Goal: Information Seeking & Learning: Learn about a topic

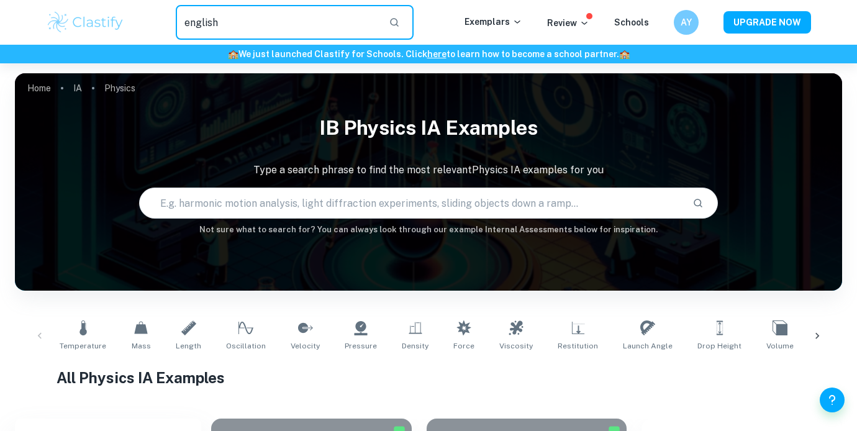
type input "english"
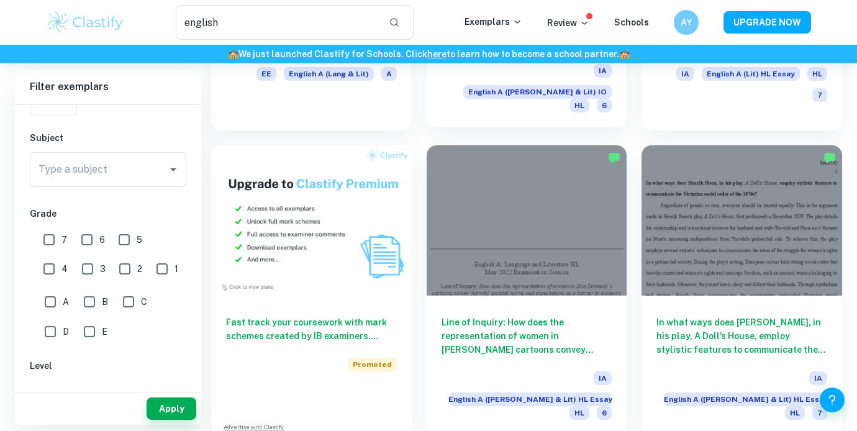
scroll to position [596, 0]
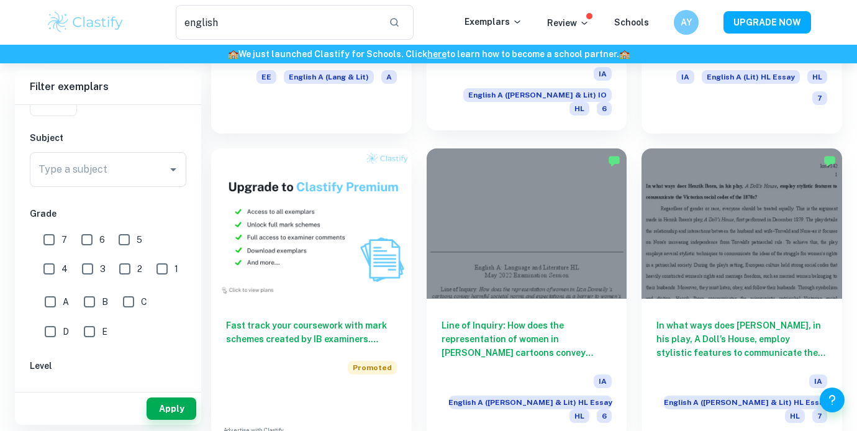
click at [538, 165] on div at bounding box center [527, 223] width 201 height 150
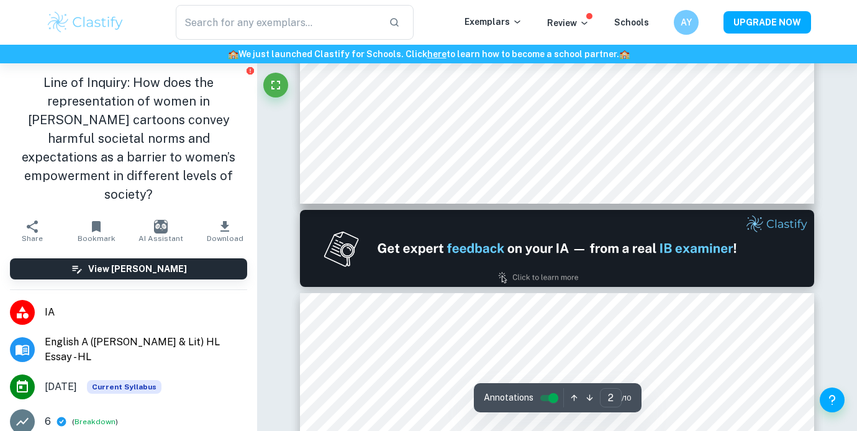
scroll to position [842, 0]
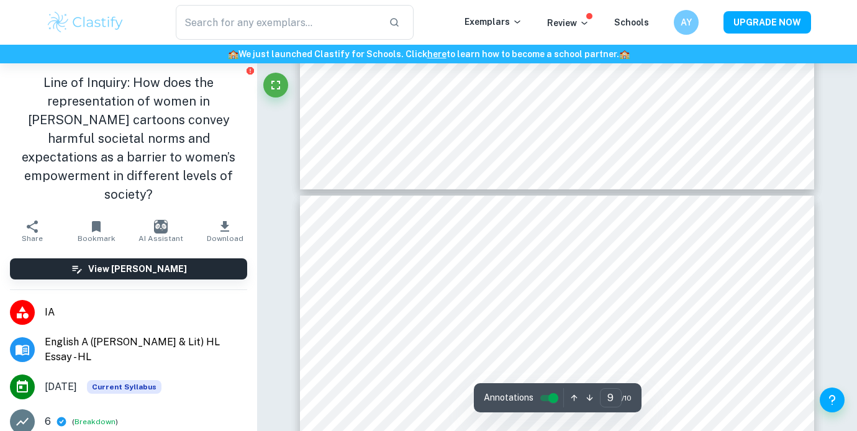
type input "10"
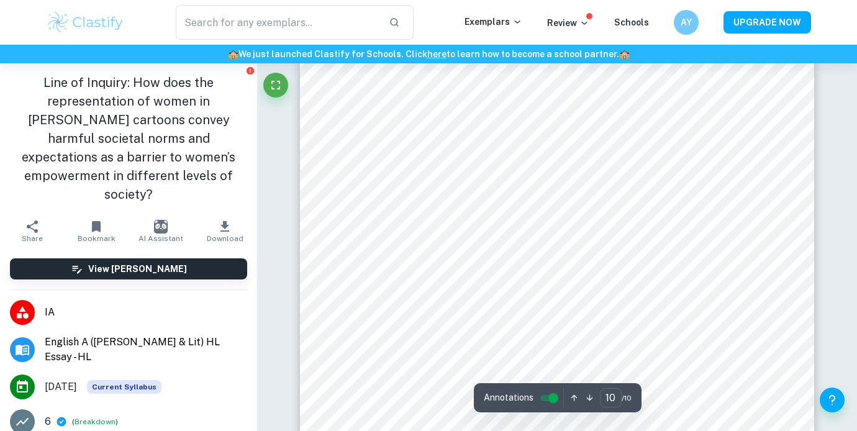
scroll to position [6323, 0]
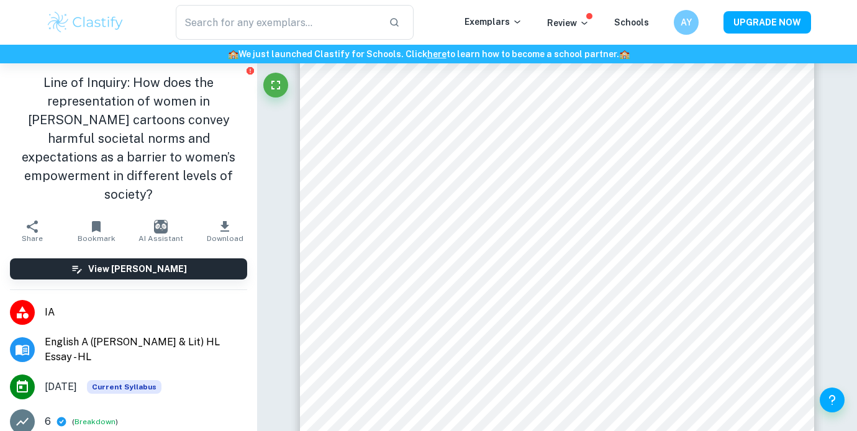
type input "english"
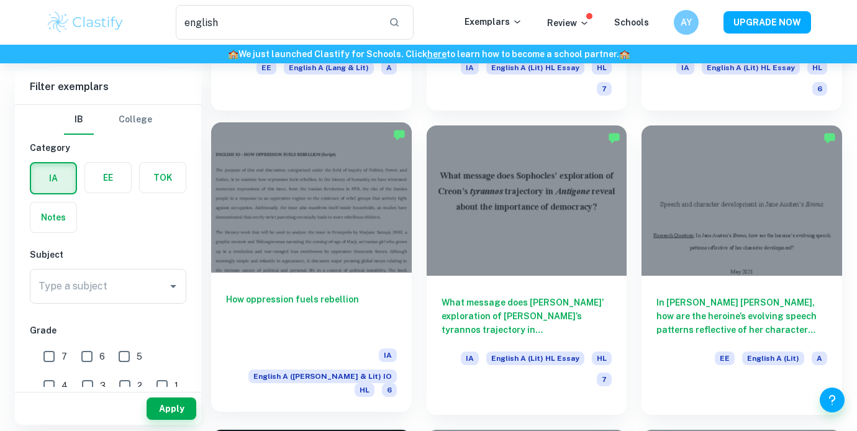
scroll to position [1521, 0]
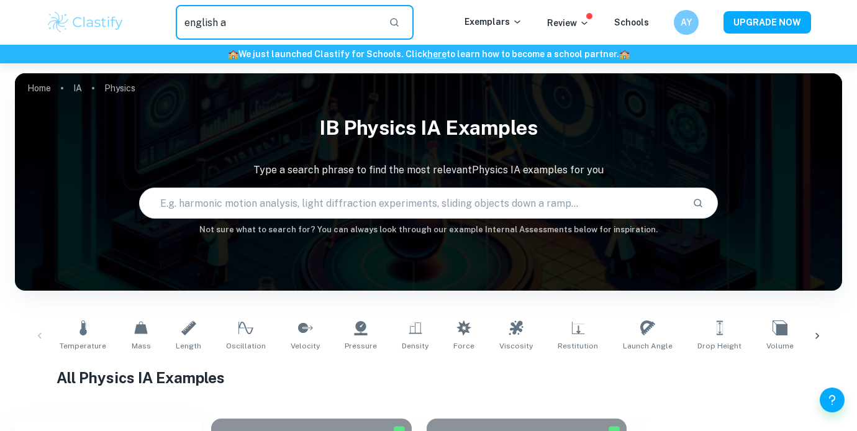
type input "english a"
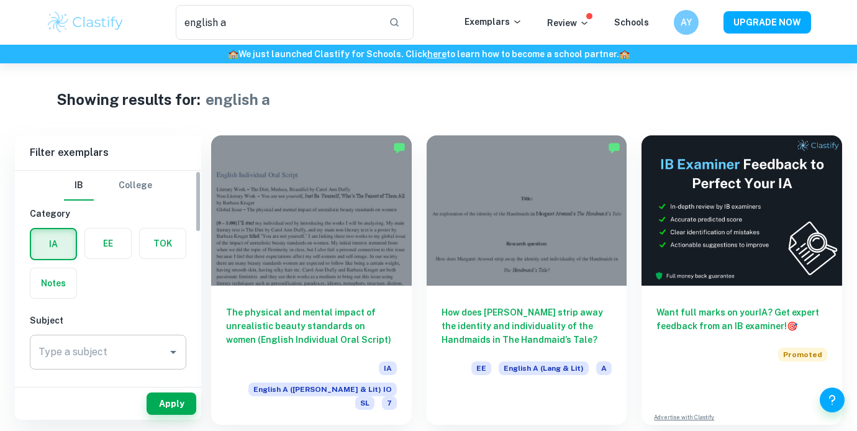
click at [157, 335] on div "Type a subject" at bounding box center [108, 352] width 157 height 35
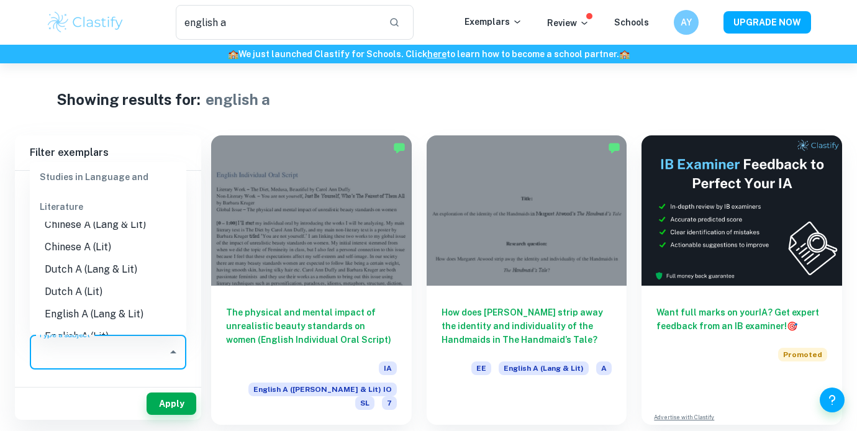
scroll to position [81, 0]
click at [145, 292] on li "English A (Lang & Lit)" at bounding box center [108, 291] width 157 height 22
type input "English A (Lang & Lit)"
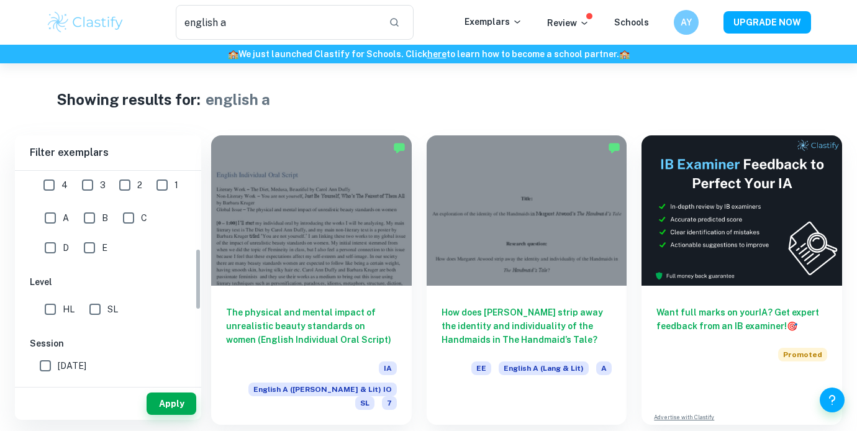
scroll to position [266, 0]
click at [59, 306] on input "HL" at bounding box center [50, 310] width 25 height 25
checkbox input "true"
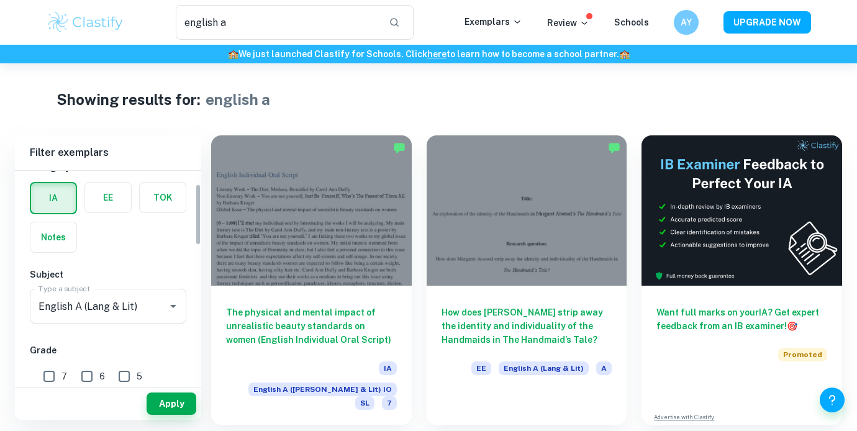
scroll to position [48, 0]
click at [160, 405] on button "Apply" at bounding box center [172, 404] width 50 height 22
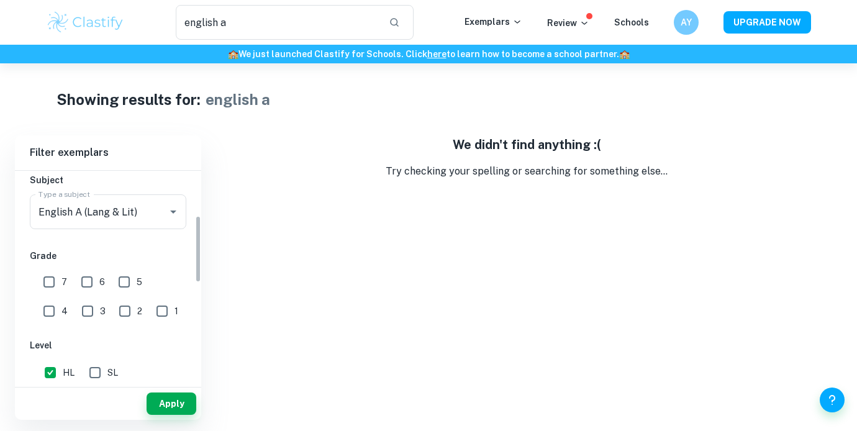
scroll to position [141, 0]
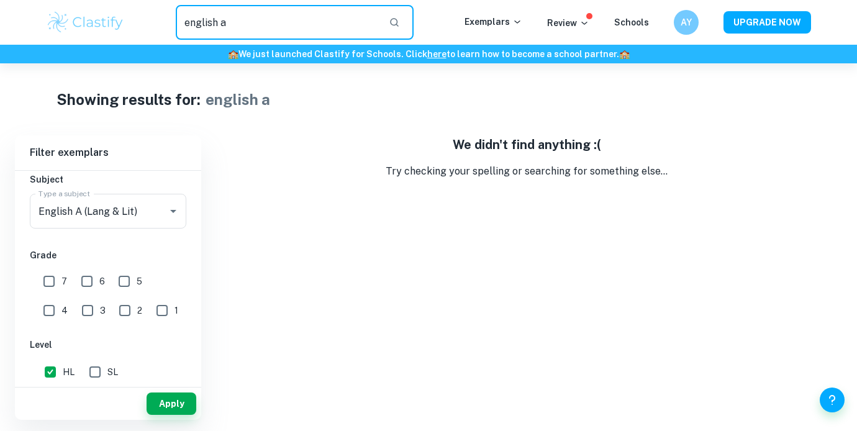
drag, startPoint x: 255, startPoint y: 29, endPoint x: 123, endPoint y: 2, distance: 134.4
click at [123, 2] on div "english a ​ Exemplars Review Schools AY UPGRADE NOW" at bounding box center [428, 22] width 857 height 45
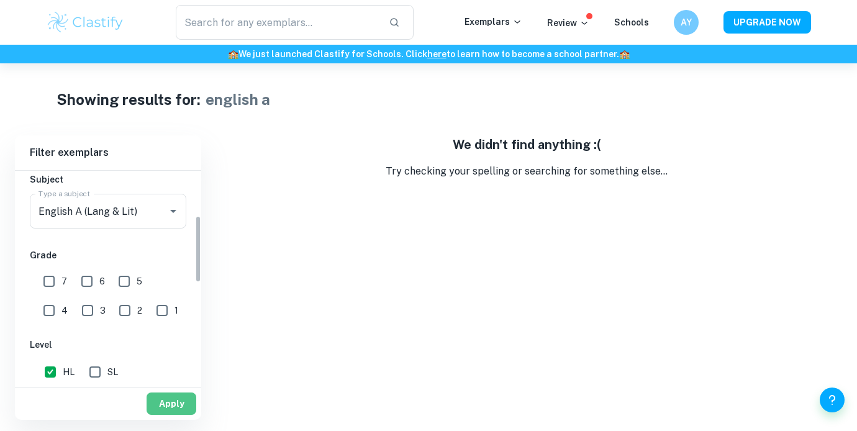
click at [183, 394] on button "Apply" at bounding box center [172, 404] width 50 height 22
type input "english a"
click at [88, 376] on input "SL" at bounding box center [95, 372] width 25 height 25
checkbox input "true"
click at [172, 396] on button "Apply" at bounding box center [172, 404] width 50 height 22
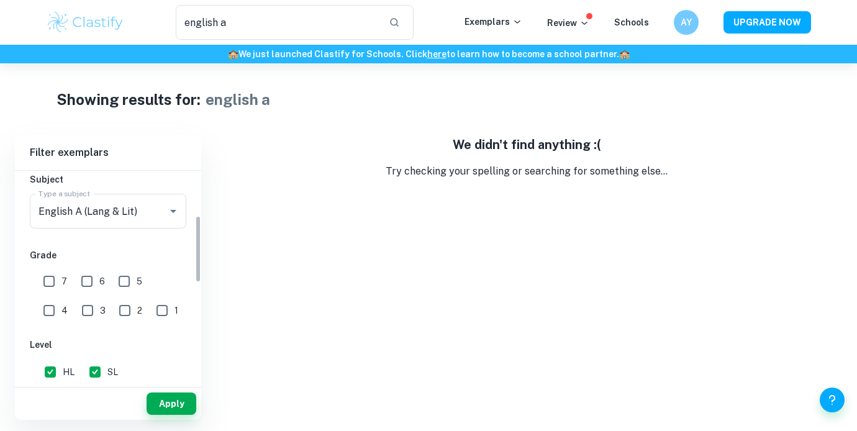
scroll to position [0, 0]
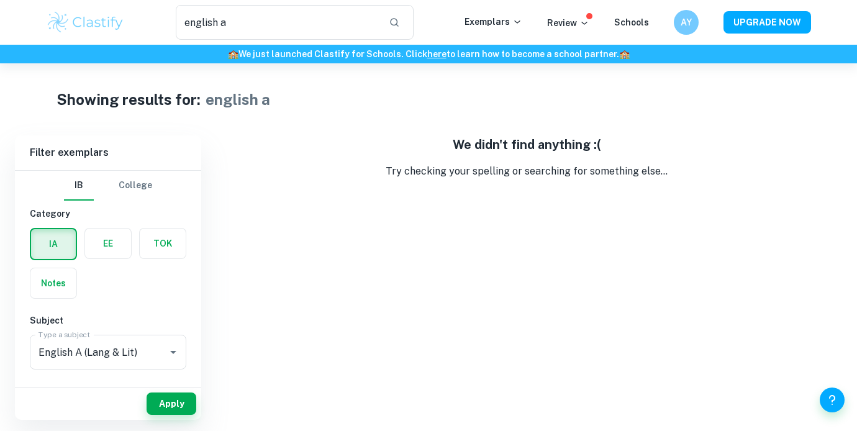
click at [57, 239] on label "button" at bounding box center [53, 244] width 45 height 30
click at [0, 0] on input "radio" at bounding box center [0, 0] width 0 height 0
click at [98, 245] on label "button" at bounding box center [108, 244] width 46 height 30
click at [0, 0] on input "radio" at bounding box center [0, 0] width 0 height 0
click at [183, 393] on button "Apply" at bounding box center [172, 404] width 50 height 22
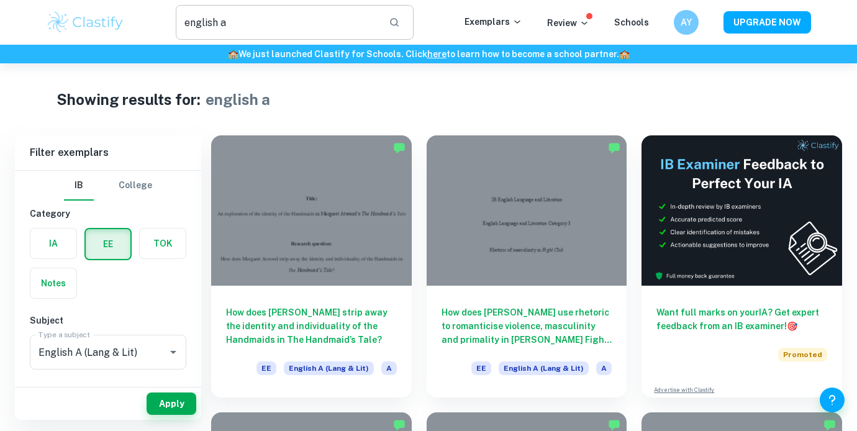
click at [294, 13] on input "english a" at bounding box center [277, 22] width 203 height 35
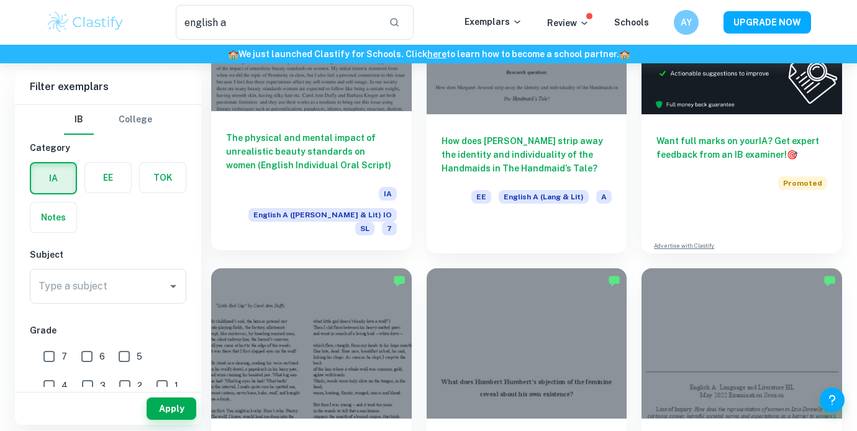
scroll to position [203, 0]
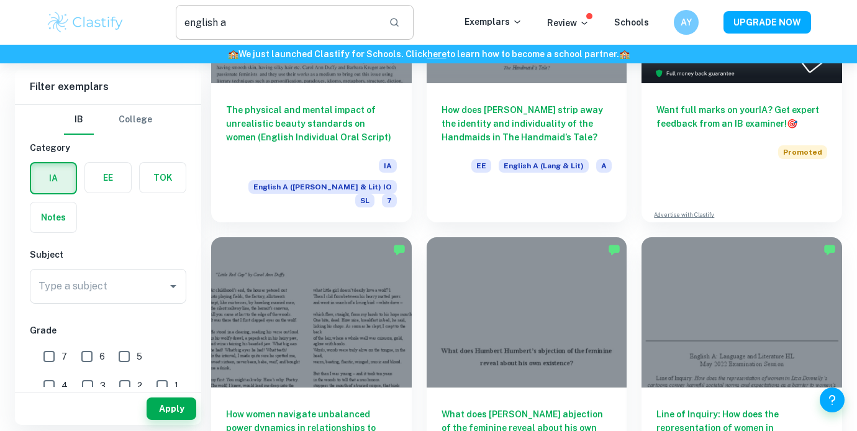
click at [252, 32] on input "english a" at bounding box center [277, 22] width 203 height 35
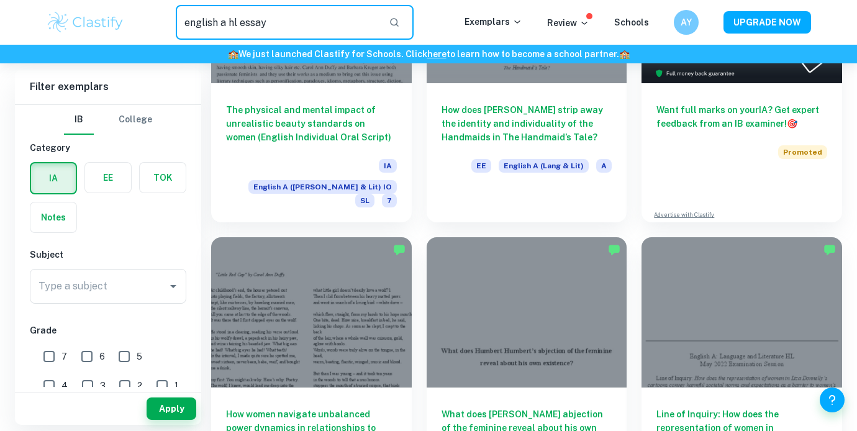
type input "english a hl essay"
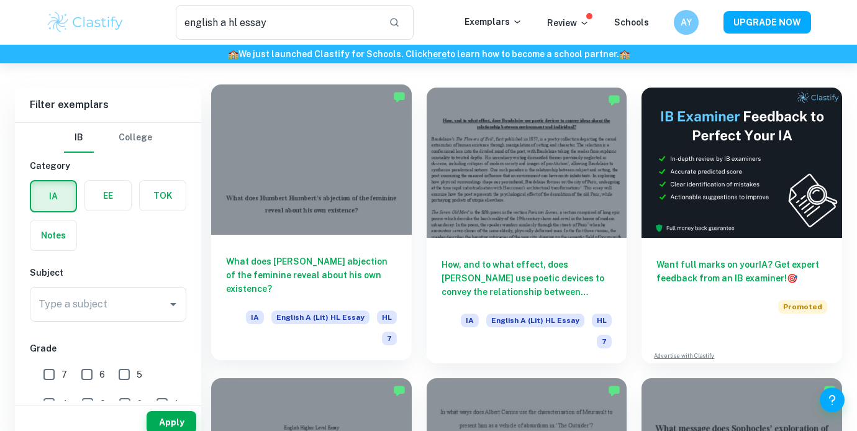
scroll to position [64, 0]
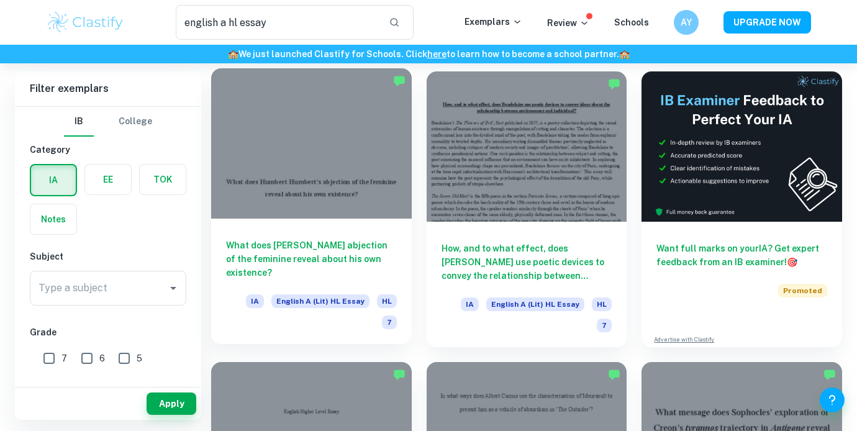
click at [322, 159] on div at bounding box center [311, 143] width 201 height 150
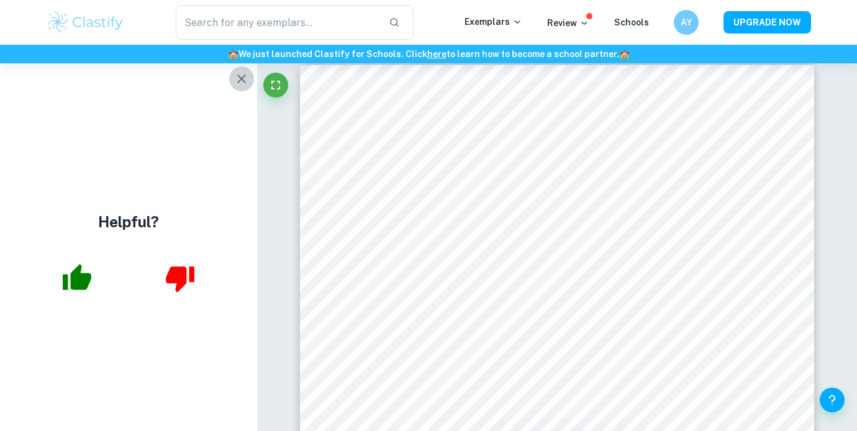
click at [242, 76] on icon "button" at bounding box center [241, 78] width 15 height 15
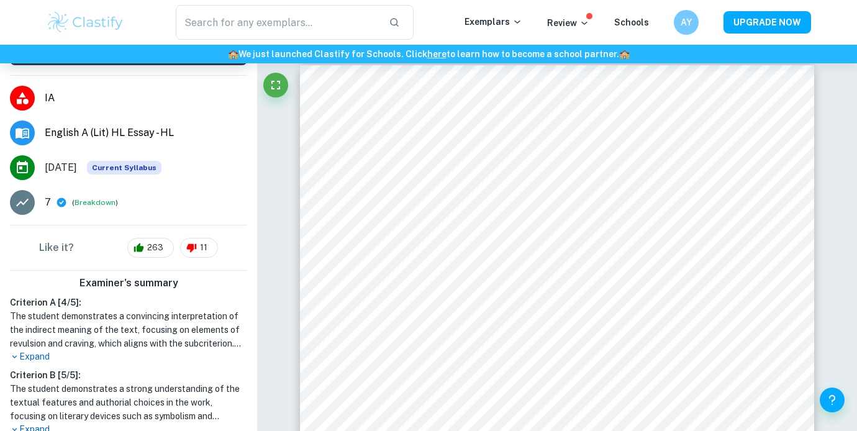
scroll to position [206, 0]
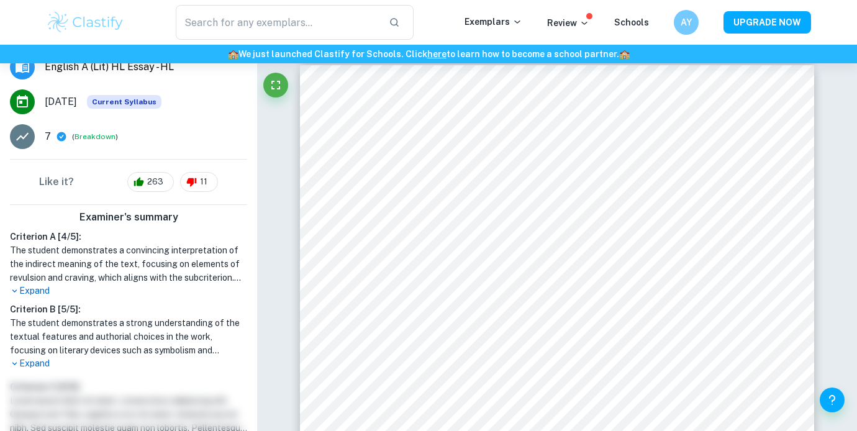
click at [53, 367] on p "Expand" at bounding box center [128, 363] width 237 height 13
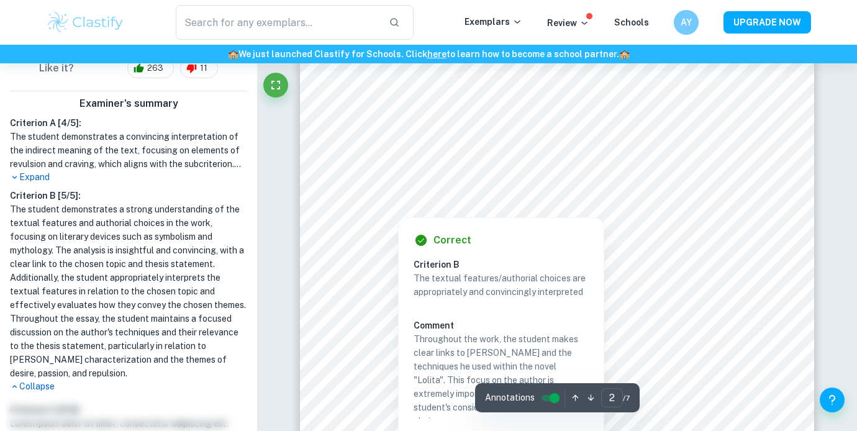
scroll to position [949, 0]
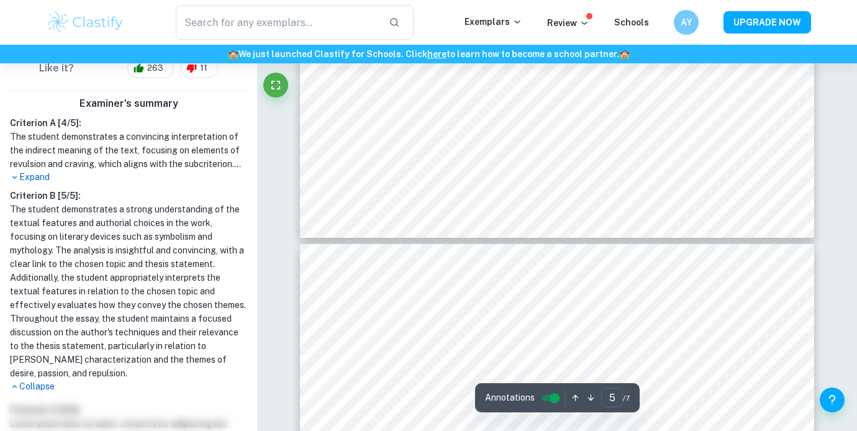
type input "6"
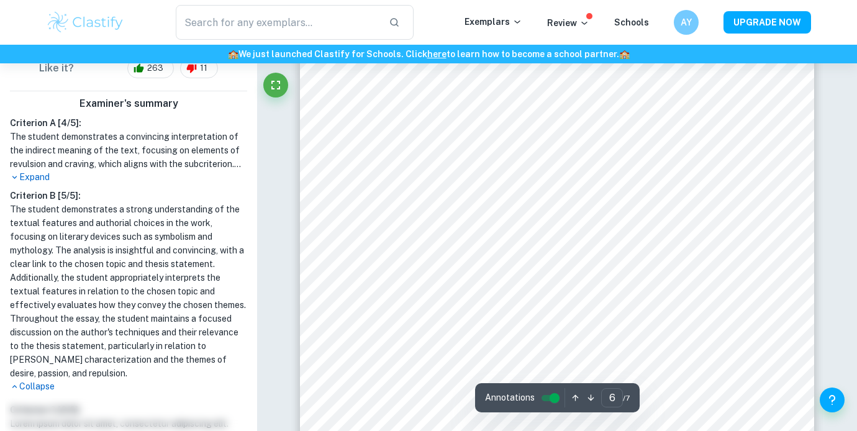
scroll to position [3790, 0]
